Goal: Navigation & Orientation: Understand site structure

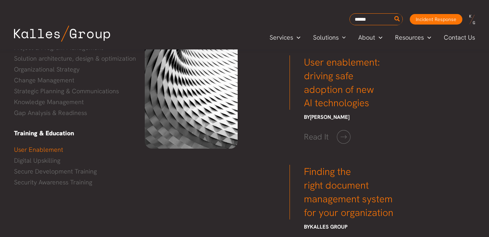
scroll to position [901, 0]
click at [55, 33] on img at bounding box center [62, 34] width 96 height 16
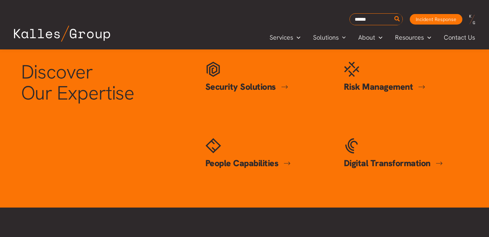
scroll to position [310, 0]
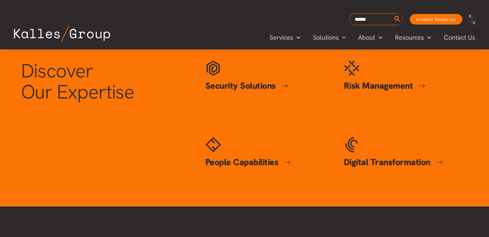
click at [231, 163] on link "People Capabilities" at bounding box center [248, 162] width 86 height 12
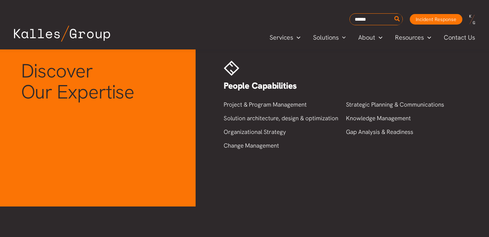
click at [127, 130] on div "Discover Our Expertise Security Solutions Security Solutions Cybersecurity Secu…" at bounding box center [244, 118] width 461 height 128
